Goal: Navigation & Orientation: Go to known website

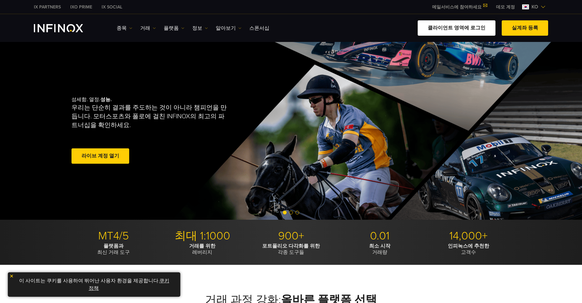
click at [459, 31] on link "클라이언트 영역에 로그인" at bounding box center [456, 27] width 78 height 15
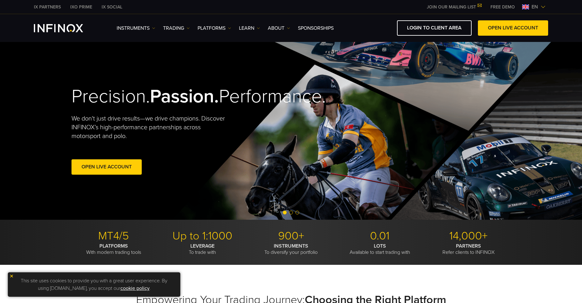
click at [532, 6] on span "en" at bounding box center [535, 7] width 12 height 8
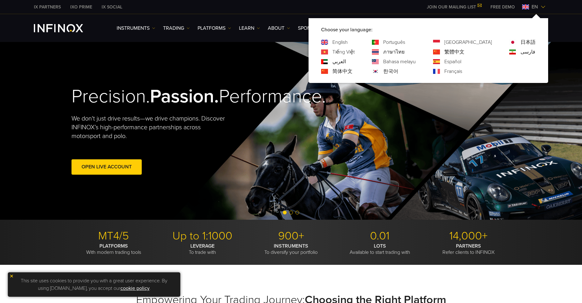
click at [398, 70] on link "한국어" at bounding box center [390, 72] width 15 height 8
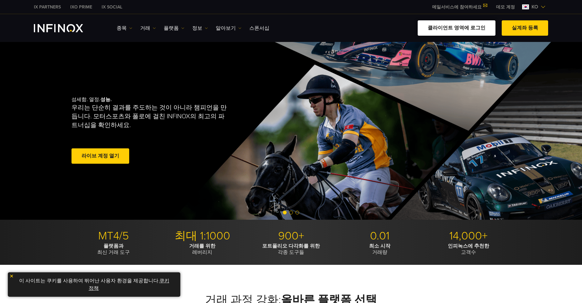
click at [473, 30] on link "클라이언트 영역에 로그인" at bounding box center [456, 27] width 78 height 15
